Goal: Information Seeking & Learning: Learn about a topic

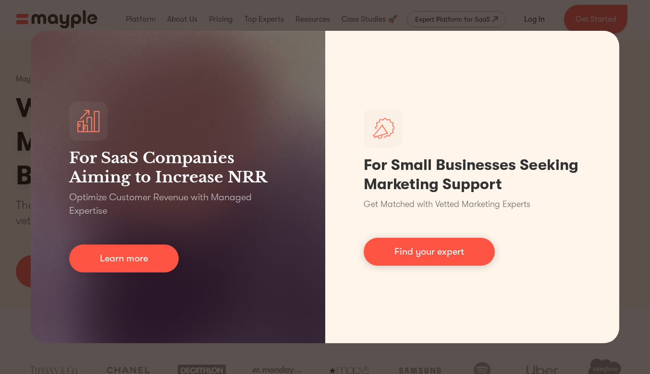
click at [634, 59] on div "For SaaS Companies Aiming to Increase NRR Optimize Customer Revenue with Manage…" at bounding box center [325, 187] width 650 height 374
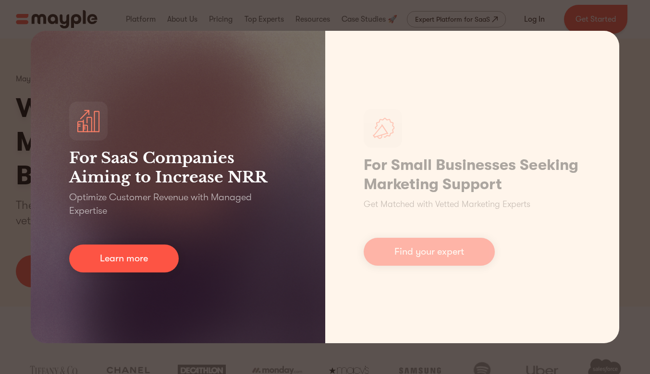
click at [121, 35] on div "For SaaS Companies Aiming to Increase NRR Optimize Customer Revenue with Manage…" at bounding box center [178, 187] width 295 height 312
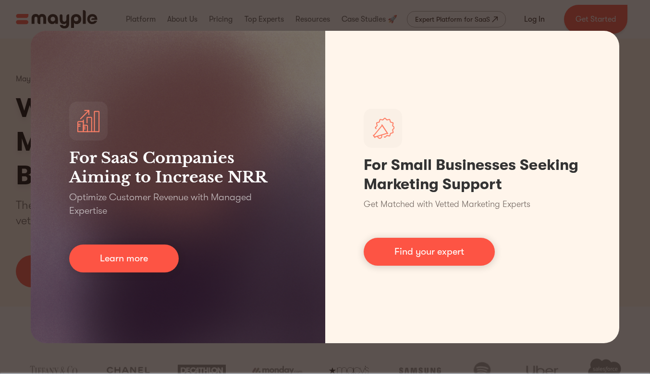
click at [283, 362] on div "For SaaS Companies Aiming to Increase NRR Optimize Customer Revenue with Manage…" at bounding box center [325, 187] width 650 height 374
click at [283, 360] on div "For SaaS Companies Aiming to Increase NRR Optimize Customer Revenue with Manage…" at bounding box center [325, 187] width 650 height 374
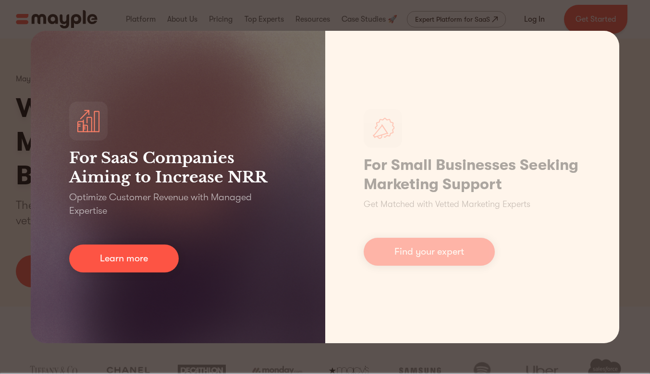
click at [155, 255] on link "Learn more" at bounding box center [124, 258] width 110 height 28
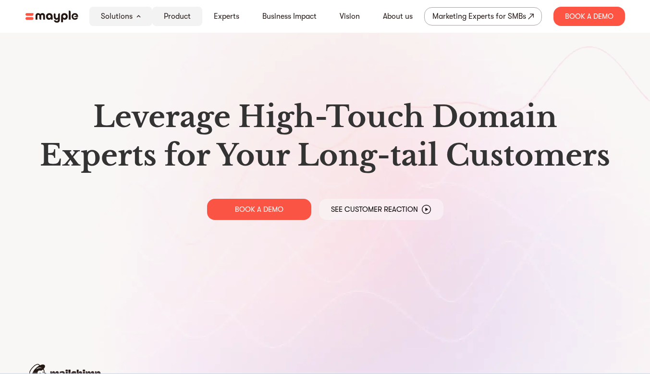
click at [180, 18] on link "Product" at bounding box center [177, 17] width 27 height 12
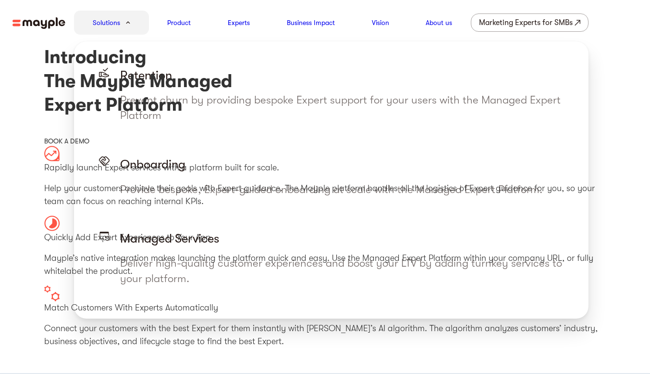
click at [109, 25] on link "Solutions" at bounding box center [106, 23] width 27 height 12
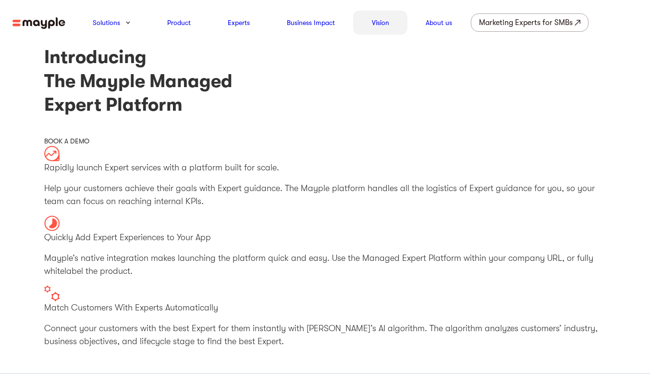
click at [375, 26] on link "Vision" at bounding box center [380, 23] width 17 height 12
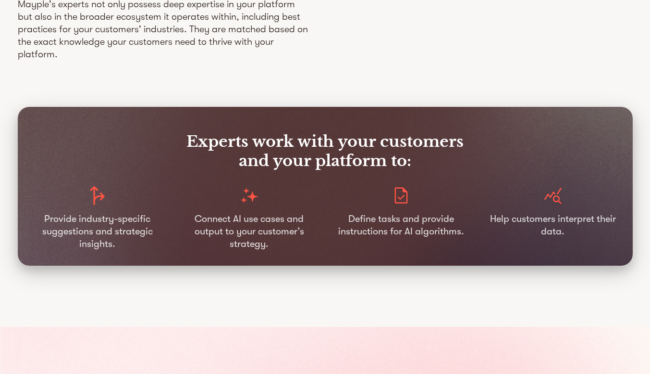
scroll to position [1731, 0]
